Goal: Navigation & Orientation: Find specific page/section

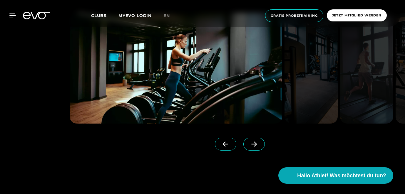
scroll to position [463, 0]
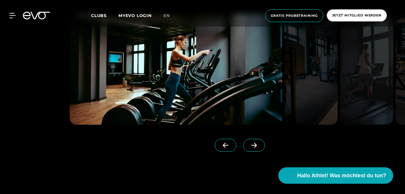
click at [253, 147] on icon at bounding box center [254, 145] width 10 height 5
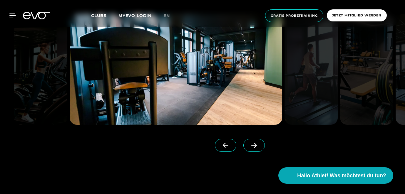
click at [253, 147] on icon at bounding box center [254, 145] width 10 height 5
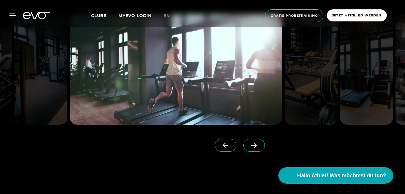
click at [253, 147] on icon at bounding box center [254, 145] width 10 height 5
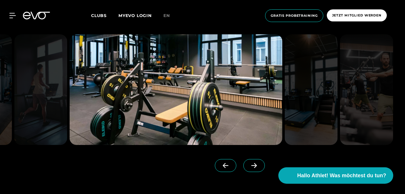
scroll to position [441, 0]
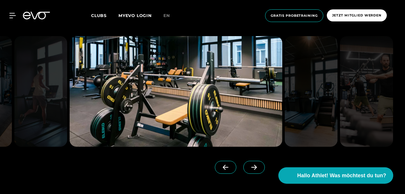
click at [252, 168] on icon at bounding box center [254, 167] width 10 height 5
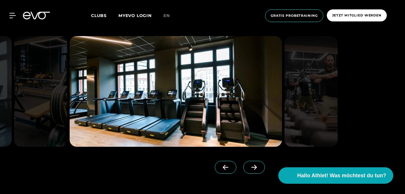
click at [252, 168] on icon at bounding box center [254, 167] width 10 height 5
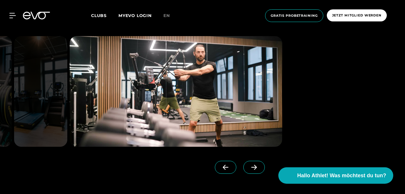
click at [252, 168] on icon at bounding box center [254, 167] width 10 height 5
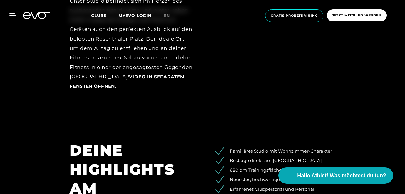
scroll to position [705, 0]
